Goal: Task Accomplishment & Management: Complete application form

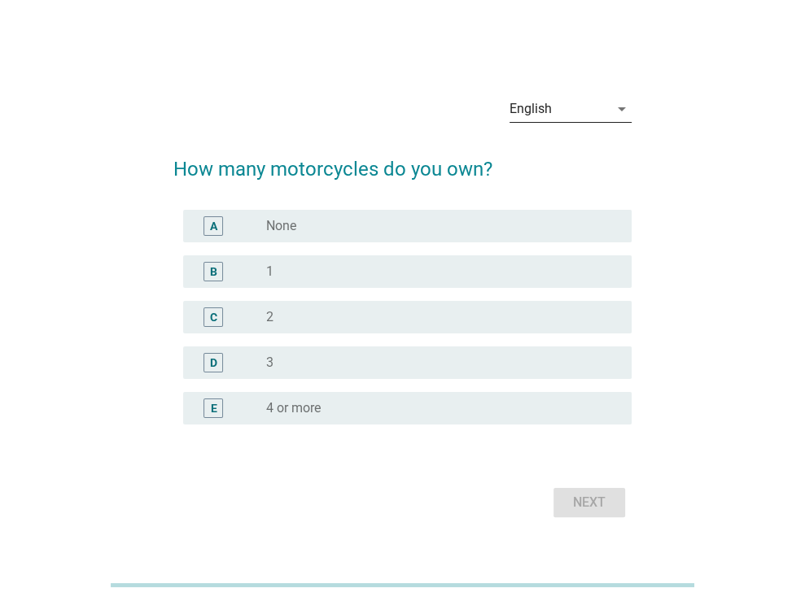
click at [548, 105] on div "English" at bounding box center [530, 109] width 42 height 15
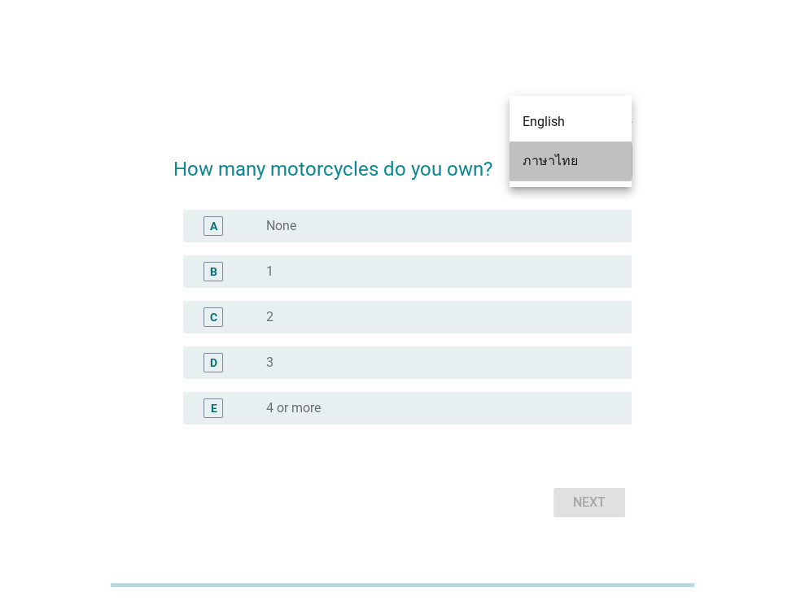
click at [546, 155] on div "ภาษาไทย" at bounding box center [570, 161] width 96 height 20
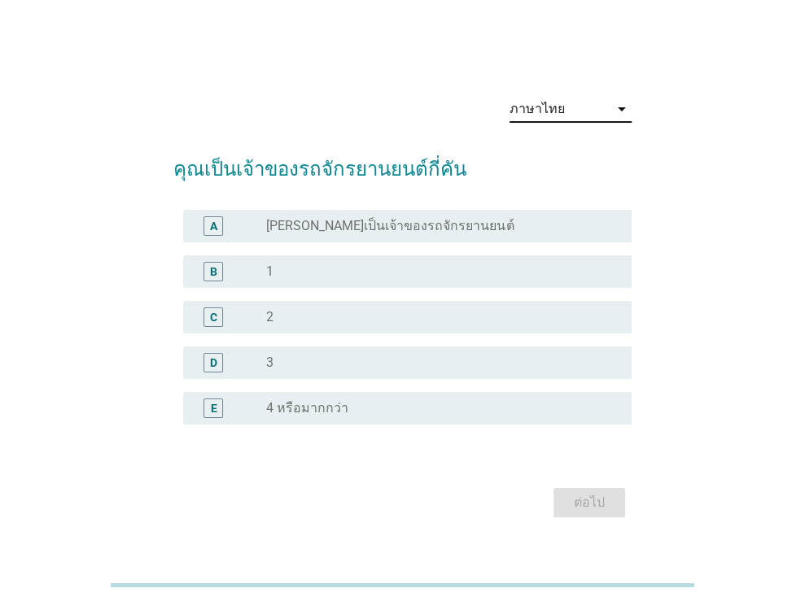
click at [268, 291] on div "B radio_button_unchecked 1" at bounding box center [402, 272] width 458 height 46
click at [272, 273] on label "1" at bounding box center [269, 272] width 7 height 16
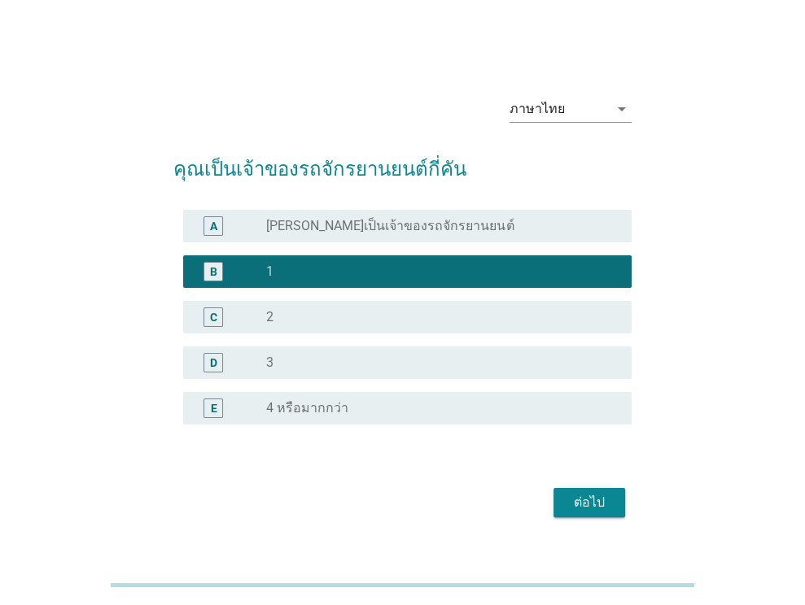
click at [580, 500] on div "ต่อไป" at bounding box center [589, 503] width 46 height 20
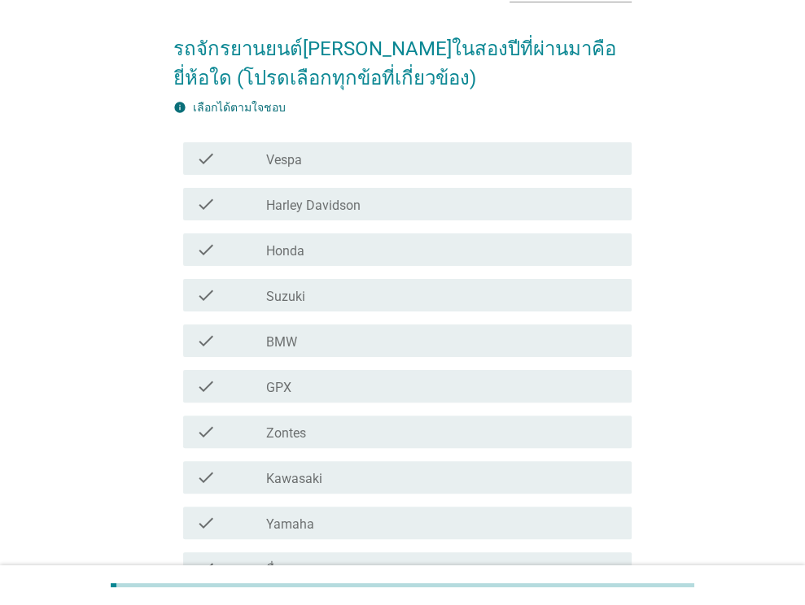
scroll to position [81, 0]
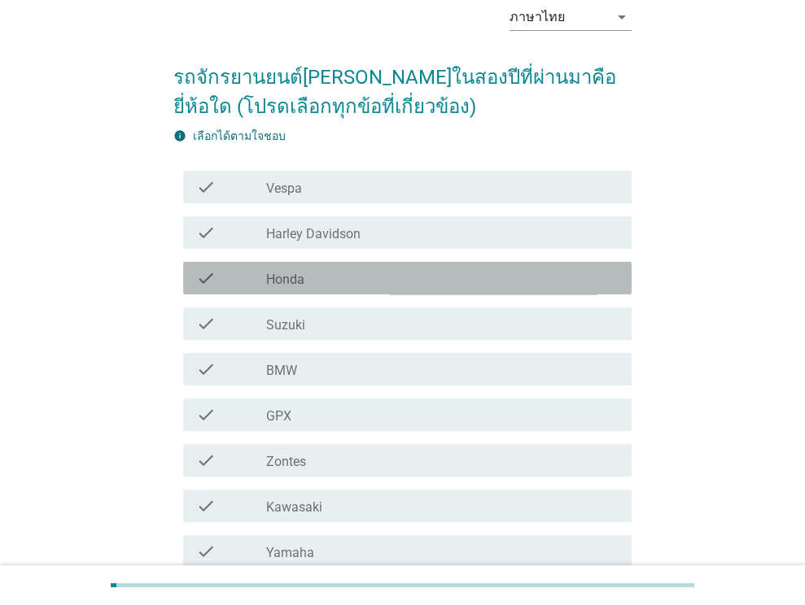
click at [308, 279] on div "check_box_outline_blank Honda" at bounding box center [442, 278] width 352 height 20
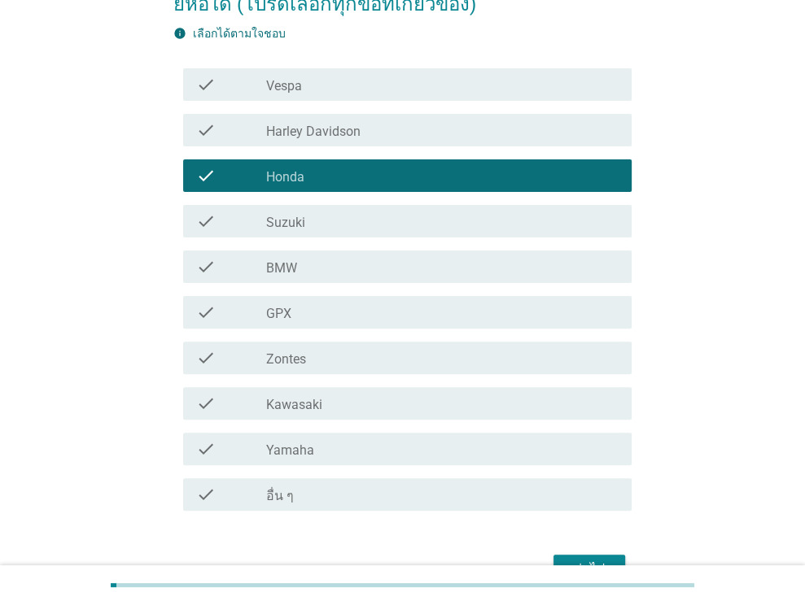
scroll to position [279, 0]
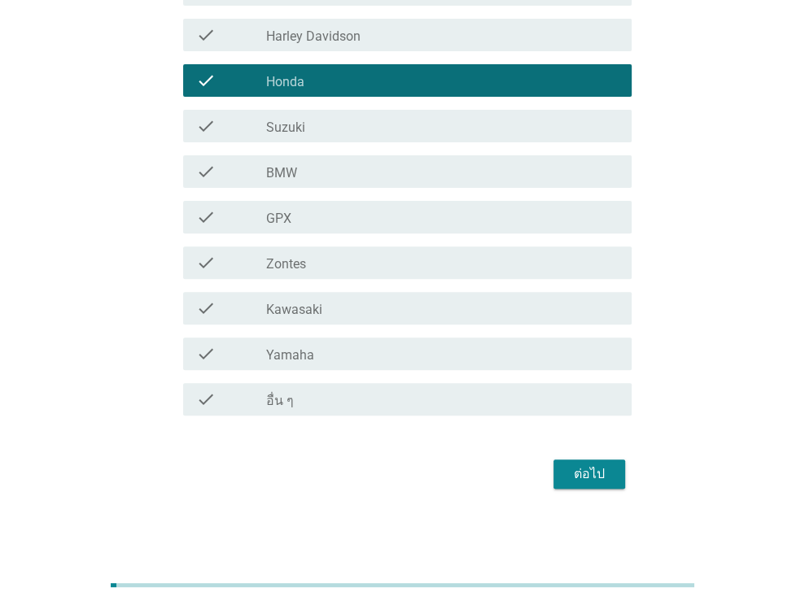
click at [578, 466] on div "ต่อไป" at bounding box center [589, 475] width 46 height 20
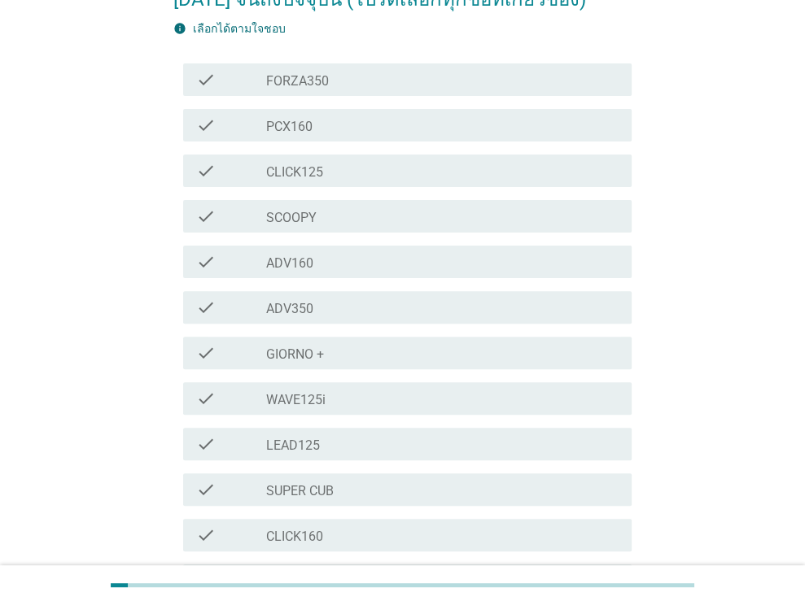
scroll to position [325, 0]
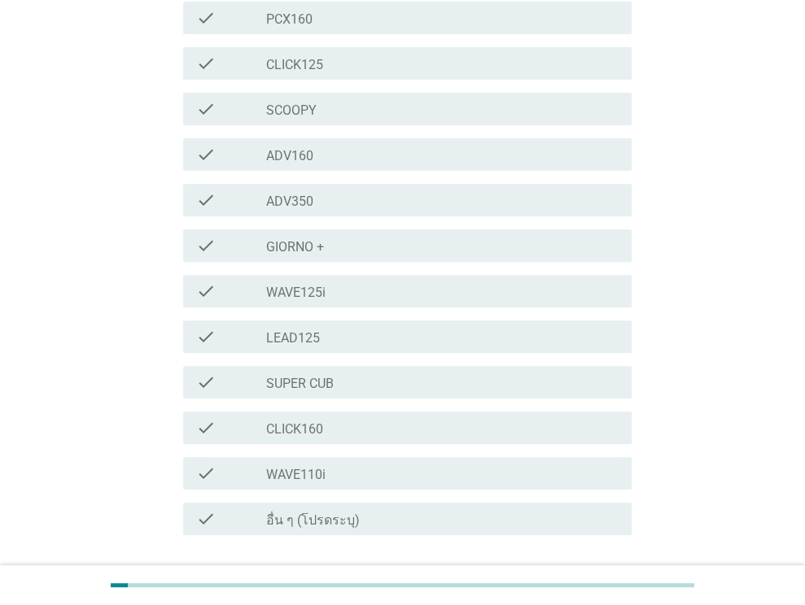
click at [337, 418] on div "check_box_outline_blank CLICK160" at bounding box center [442, 428] width 352 height 20
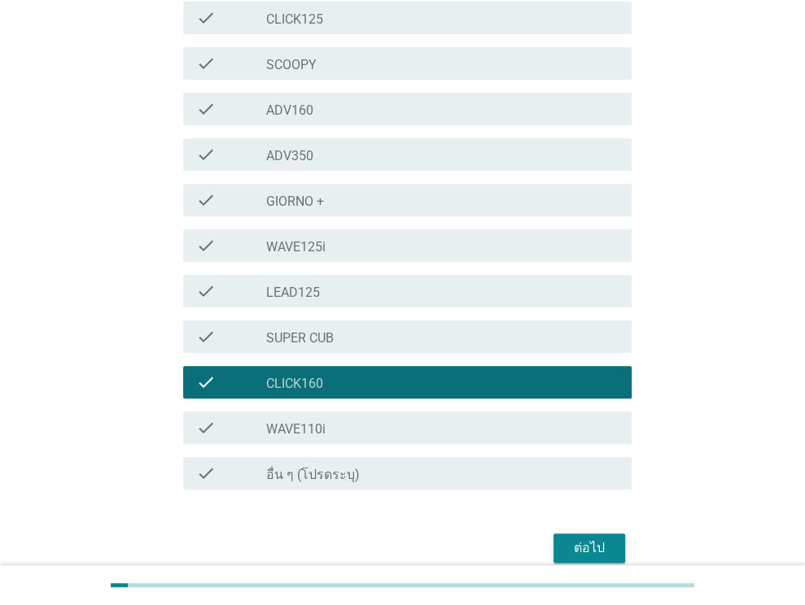
scroll to position [416, 0]
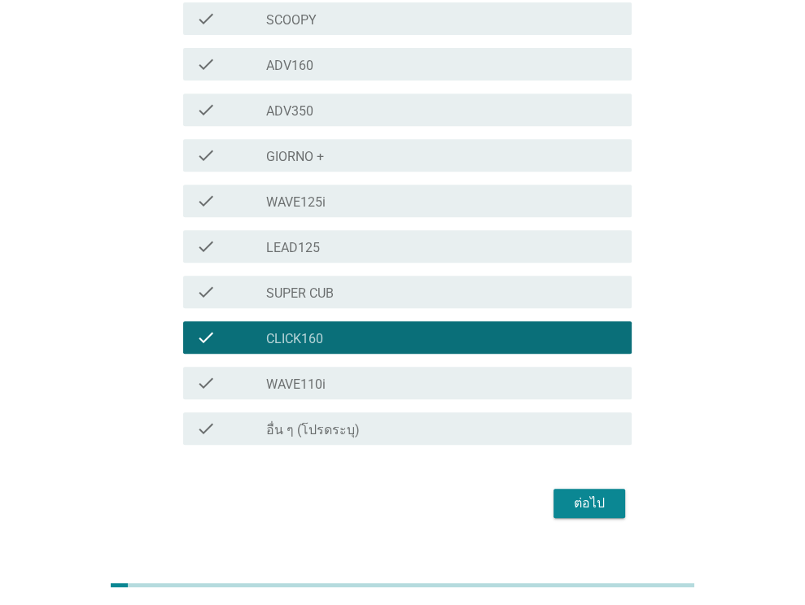
click at [590, 494] on div "ต่อไป" at bounding box center [589, 504] width 46 height 20
